Goal: Task Accomplishment & Management: Use online tool/utility

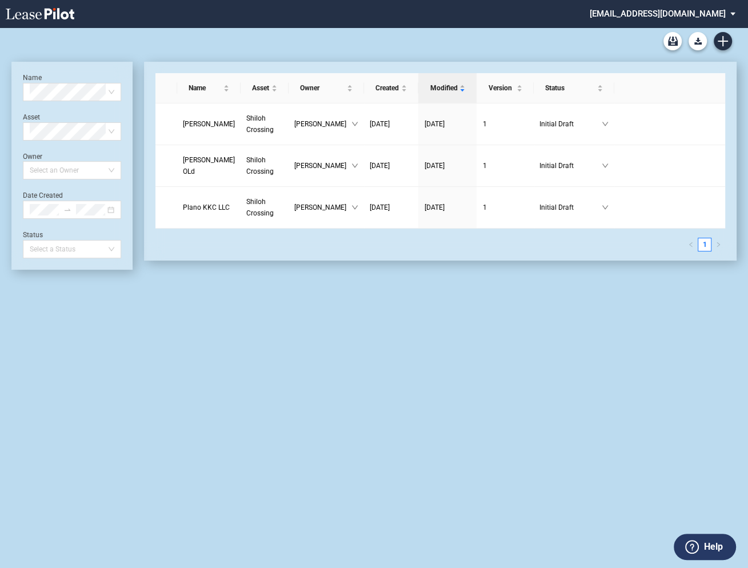
click at [637, 13] on md-select "eagleequity@leasepilot.co Change Password 2-Factor Authentication Admin Area Fo…" at bounding box center [667, 13] width 157 height 26
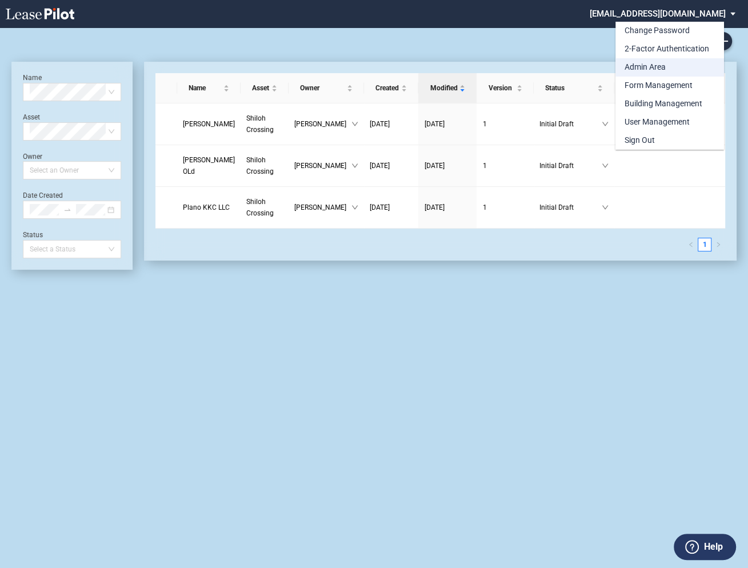
click at [635, 67] on div "Admin Area" at bounding box center [645, 67] width 41 height 11
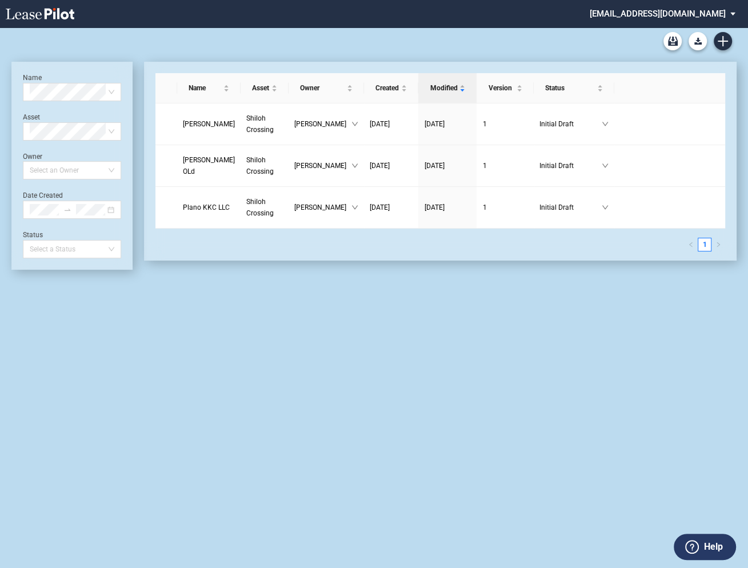
scroll to position [27, 0]
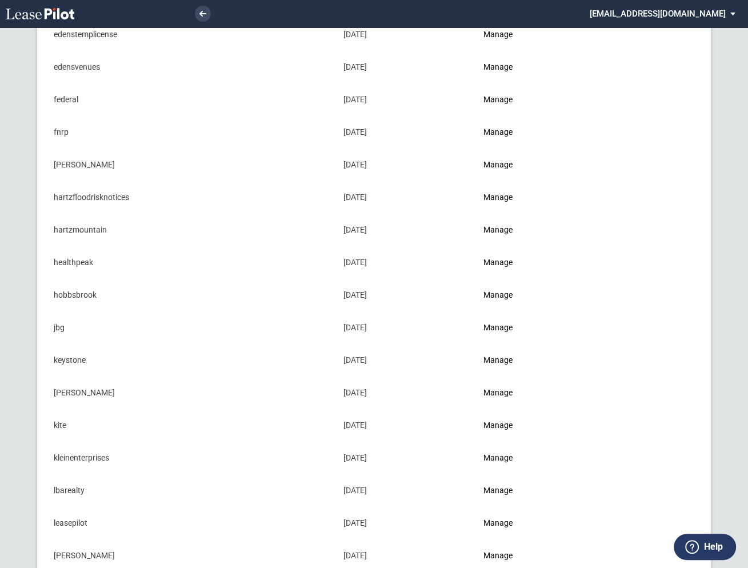
scroll to position [434, 0]
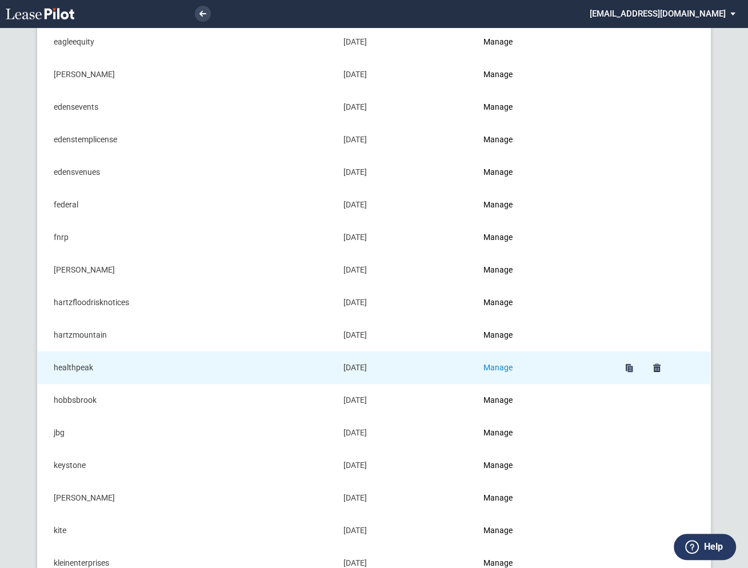
click at [505, 363] on link "Manage" at bounding box center [498, 367] width 29 height 9
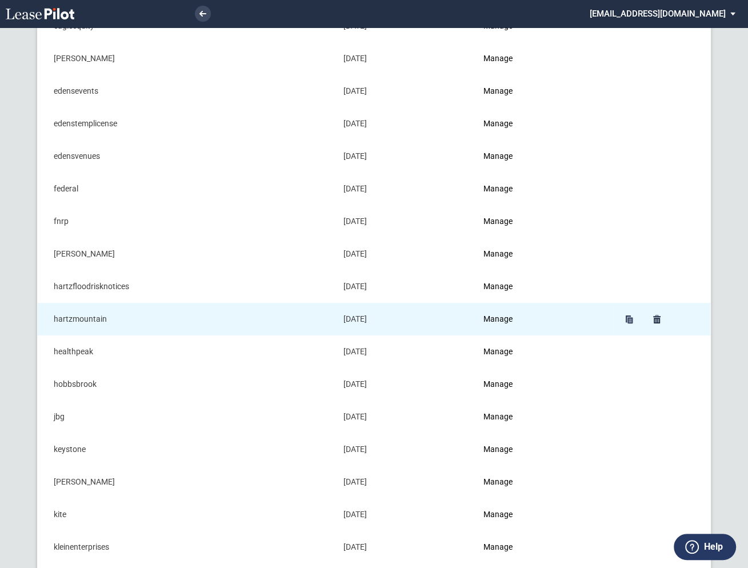
scroll to position [450, 0]
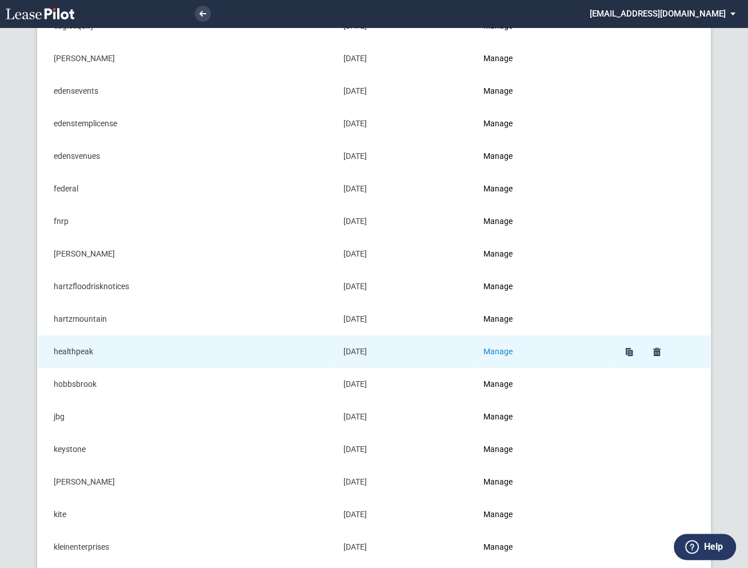
click at [507, 347] on link "Manage" at bounding box center [498, 351] width 29 height 9
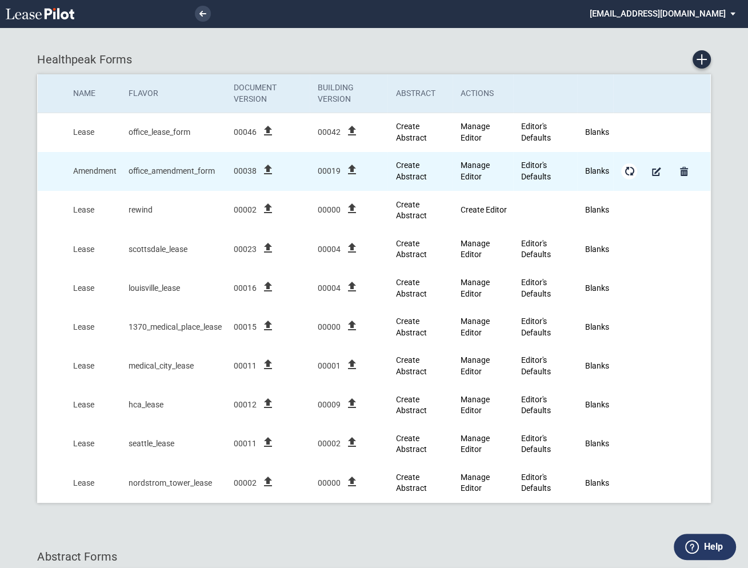
click at [630, 174] on md-icon "Form Updates" at bounding box center [629, 172] width 14 height 14
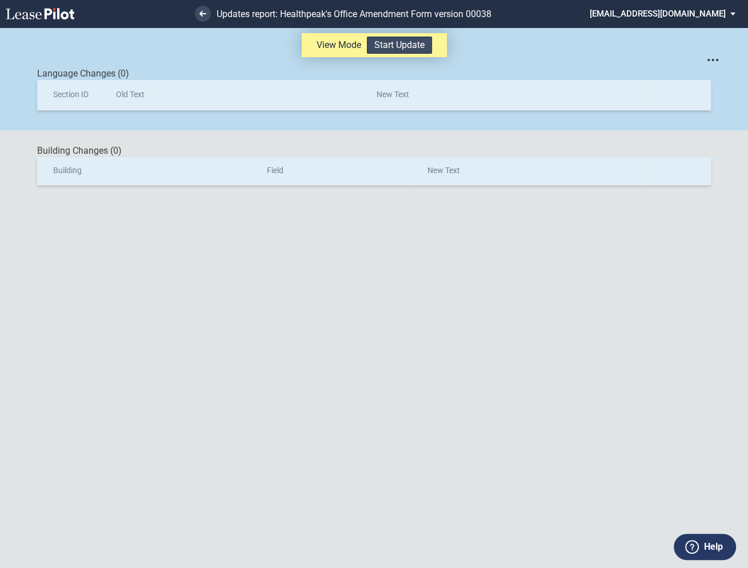
click at [383, 46] on button "Start Update" at bounding box center [399, 45] width 65 height 17
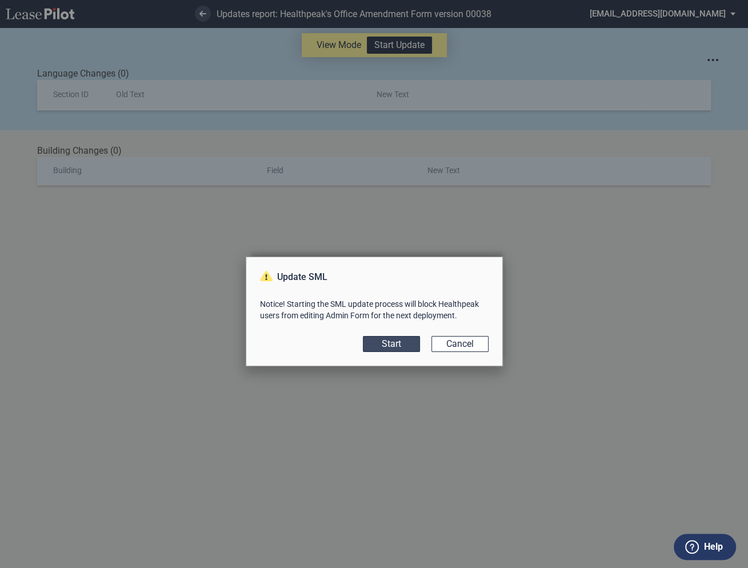
click at [392, 345] on button "Start" at bounding box center [391, 344] width 57 height 16
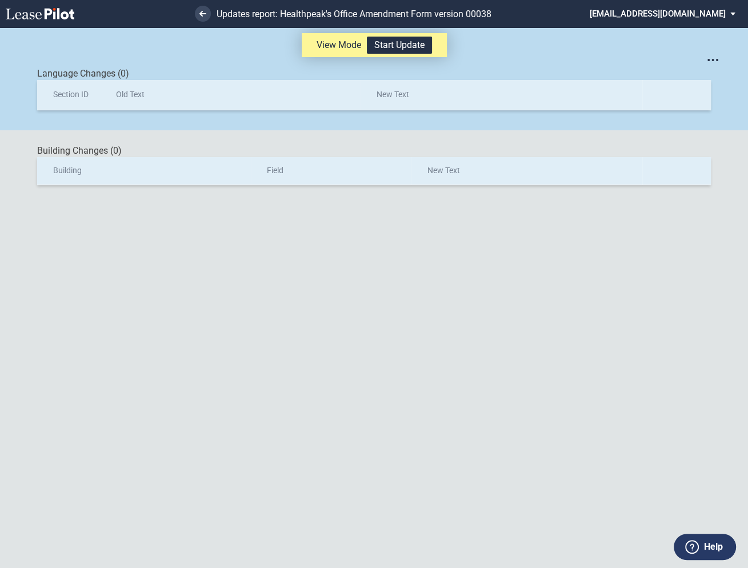
scroll to position [27, 0]
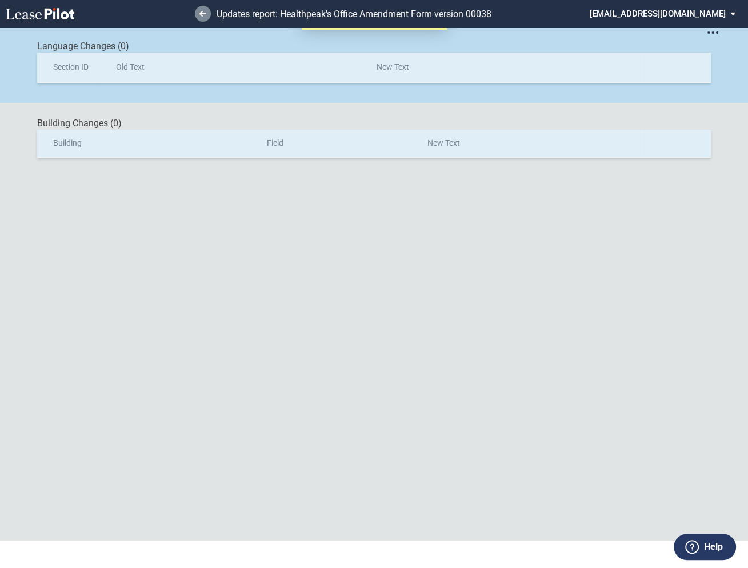
click at [202, 11] on use at bounding box center [202, 14] width 7 height 6
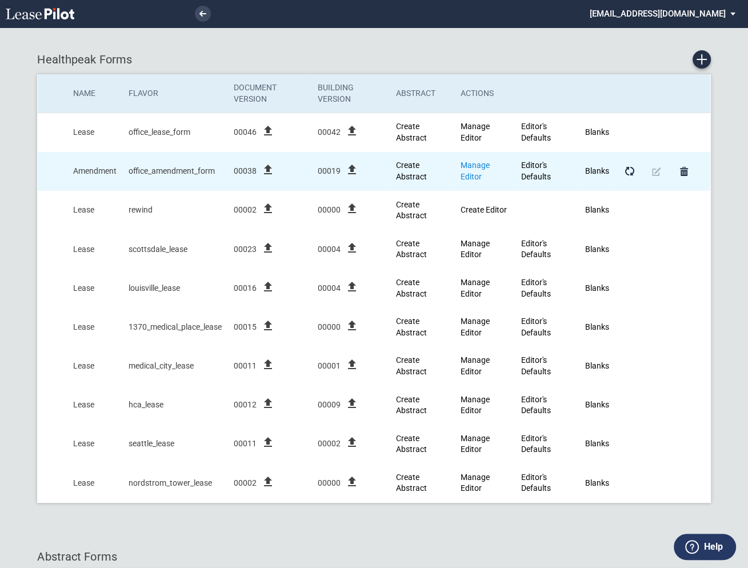
click at [476, 166] on link "Manage Editor" at bounding box center [475, 171] width 29 height 21
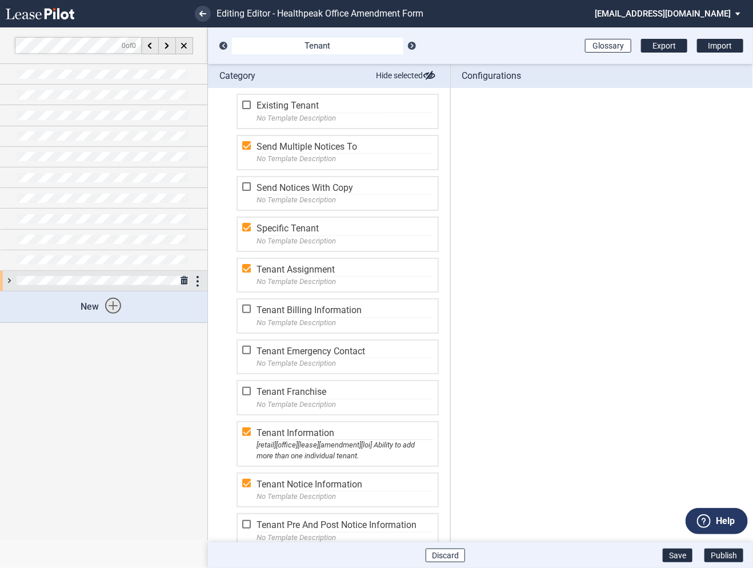
click at [9, 279] on div at bounding box center [103, 281] width 207 height 20
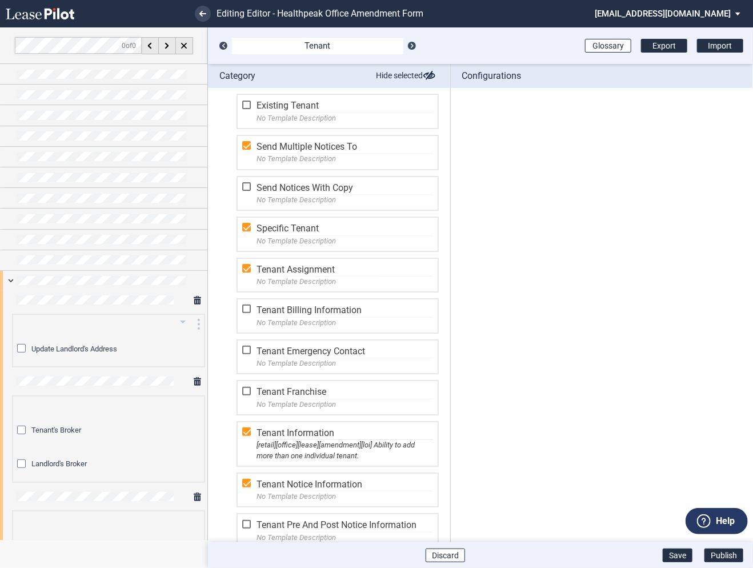
scroll to position [95, 0]
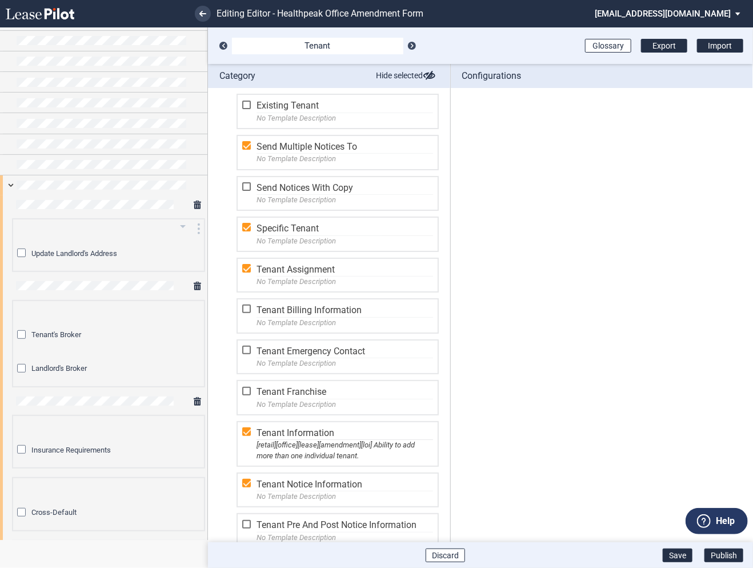
click at [182, 226] on icon "arrow_drop_down" at bounding box center [183, 226] width 14 height 14
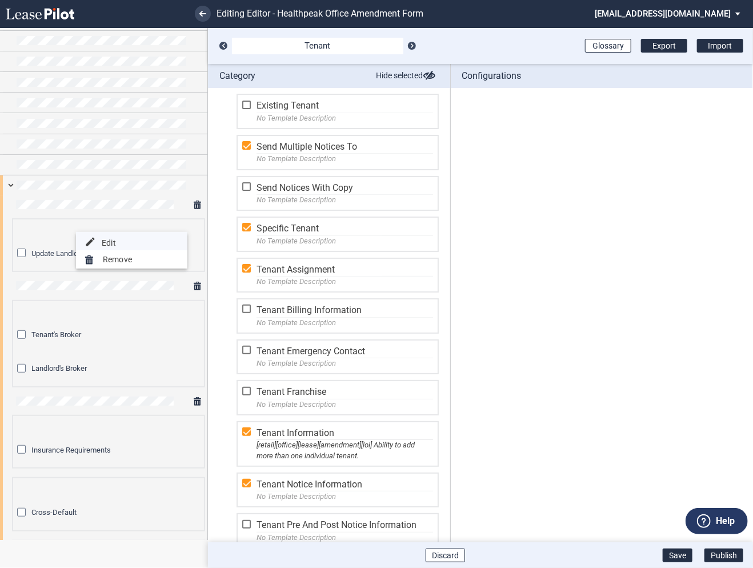
click at [116, 242] on button "edit Edit" at bounding box center [131, 241] width 111 height 18
